Goal: Information Seeking & Learning: Learn about a topic

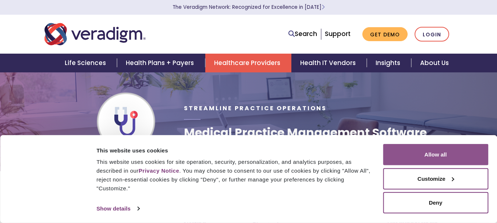
click at [466, 147] on button "Allow all" at bounding box center [435, 154] width 105 height 21
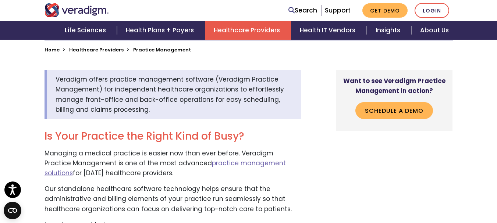
scroll to position [224, 0]
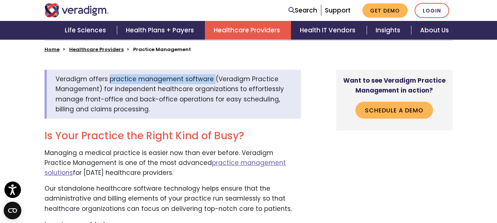
drag, startPoint x: 108, startPoint y: 74, endPoint x: 209, endPoint y: 74, distance: 100.8
click at [209, 75] on span "Veradigm offers practice management software (Veradigm Practice Management) for…" at bounding box center [170, 94] width 228 height 39
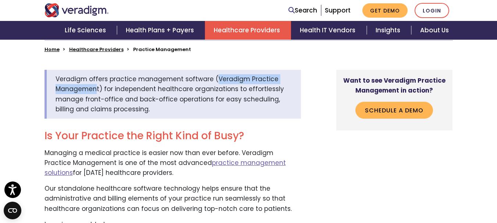
copy span "Veradigm Practice Managemen"
copy span "Veradigm Practice Management"
drag, startPoint x: 211, startPoint y: 74, endPoint x: 97, endPoint y: 82, distance: 114.4
click at [97, 82] on span "Veradigm offers practice management software (Veradigm Practice Management) for…" at bounding box center [170, 94] width 228 height 39
drag, startPoint x: 101, startPoint y: 82, endPoint x: 209, endPoint y: 69, distance: 108.6
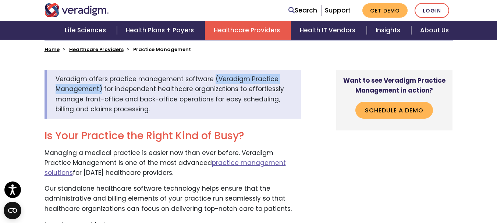
click at [209, 75] on span "Veradigm offers practice management software (Veradigm Practice Management) for…" at bounding box center [170, 94] width 228 height 39
copy span "(Veradigm Practice Management)"
click at [209, 75] on span "Veradigm offers practice management software (Veradigm Practice Management) for…" at bounding box center [170, 94] width 228 height 39
